Goal: Task Accomplishment & Management: Use online tool/utility

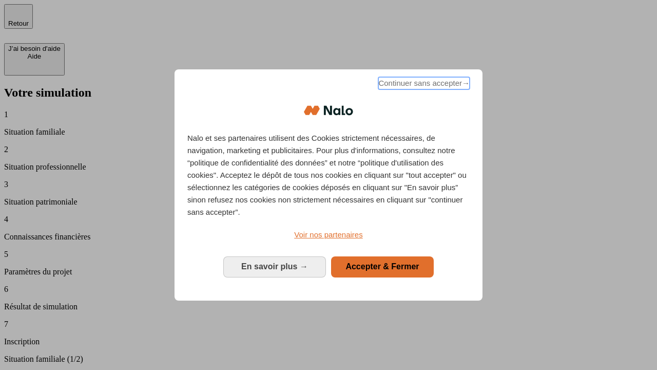
click at [423, 85] on span "Continuer sans accepter →" at bounding box center [423, 83] width 91 height 12
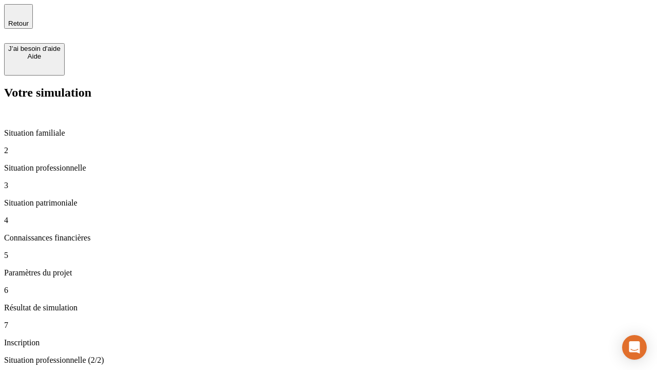
type input "30 000"
type input "40 000"
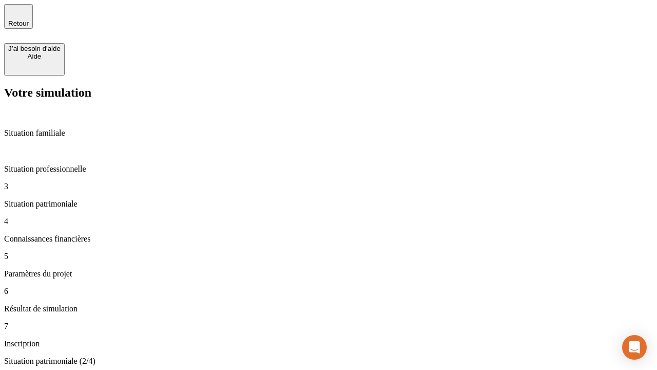
type input "1 100"
type input "20"
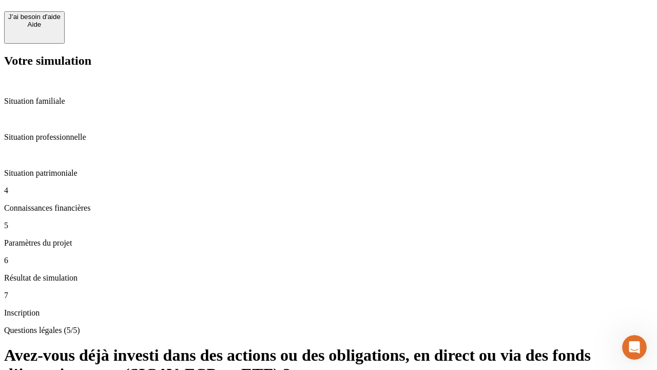
scroll to position [25, 0]
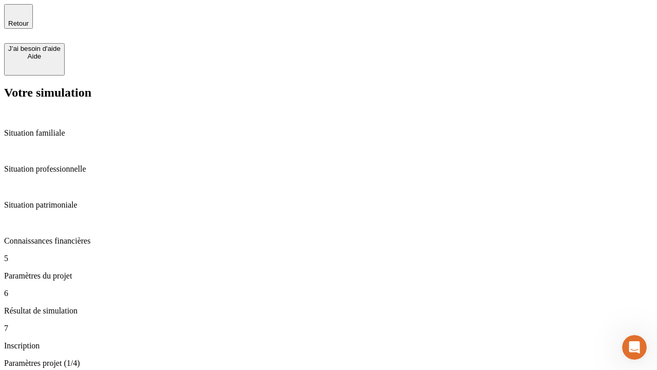
type input "40"
type input "62"
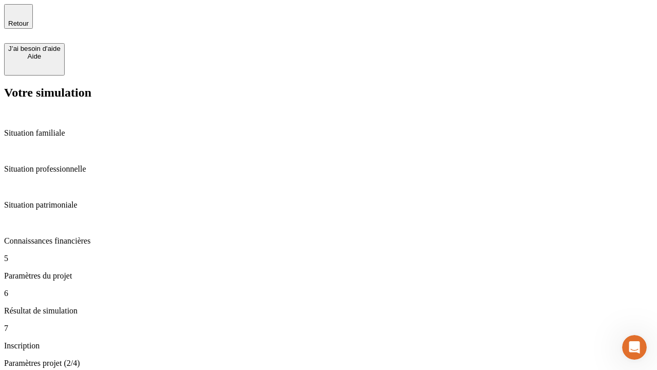
type input "50 000"
type input "640"
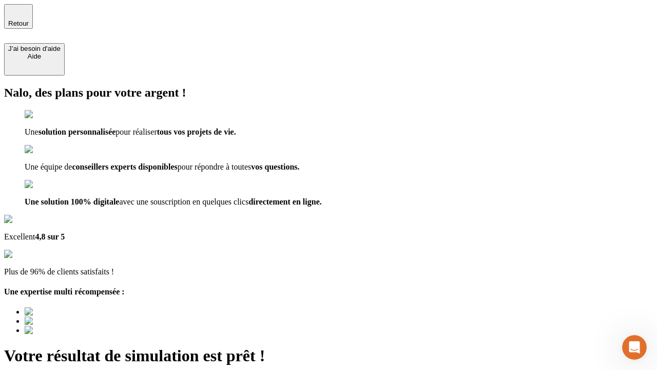
type input "[EMAIL_ADDRESS][DOMAIN_NAME]"
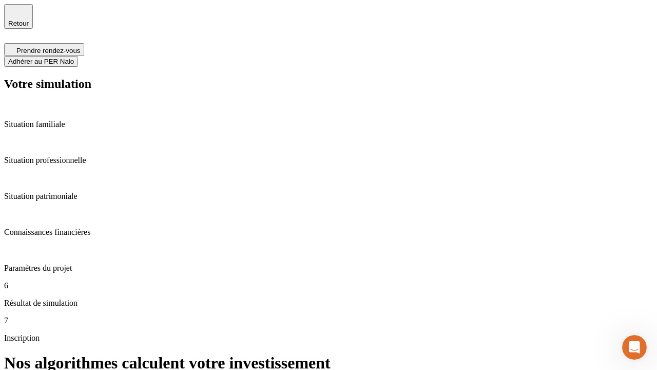
scroll to position [4, 0]
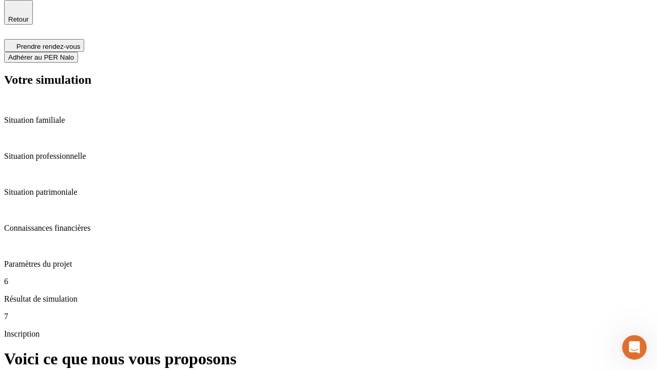
click at [74, 53] on span "Adhérer au PER Nalo" at bounding box center [41, 57] width 66 height 8
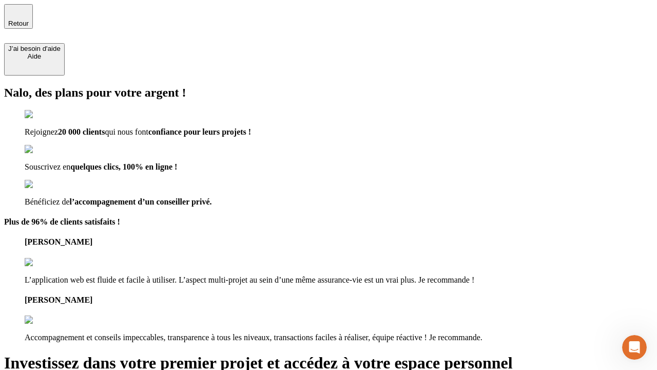
type input "[PERSON_NAME][EMAIL_ADDRESS][DOMAIN_NAME]"
